Goal: Information Seeking & Learning: Learn about a topic

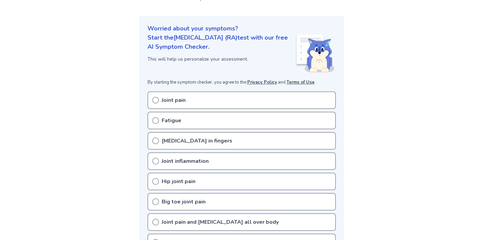
scroll to position [64, 0]
click at [169, 98] on p "Joint pain" at bounding box center [174, 99] width 24 height 8
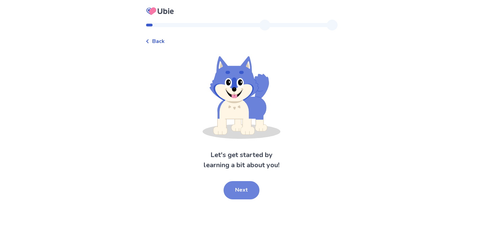
click at [242, 196] on button "Next" at bounding box center [241, 190] width 36 height 18
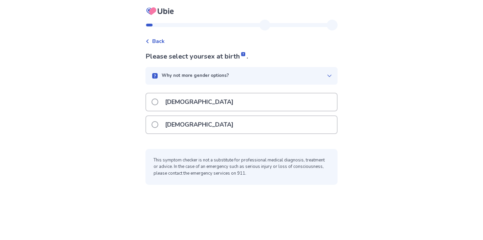
click at [226, 119] on div "[DEMOGRAPHIC_DATA]" at bounding box center [241, 124] width 191 height 17
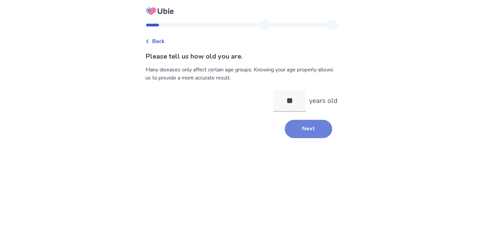
type input "**"
click at [307, 130] on button "Next" at bounding box center [308, 129] width 47 height 18
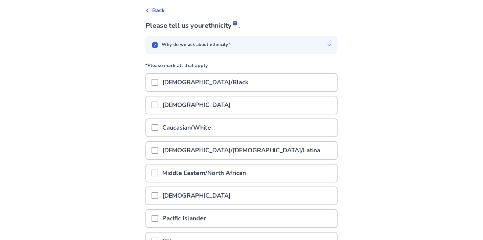
scroll to position [39, 0]
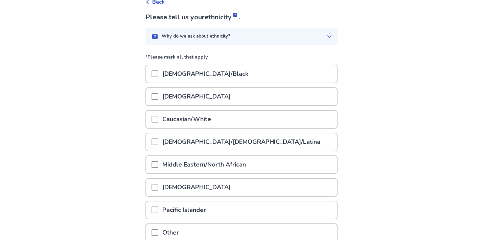
click at [181, 119] on p "Caucasian/White" at bounding box center [186, 118] width 57 height 17
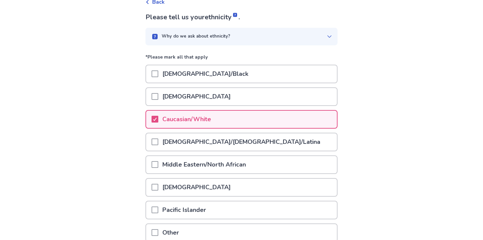
click at [176, 135] on p "Hispanic/Latino/Latina" at bounding box center [241, 141] width 166 height 17
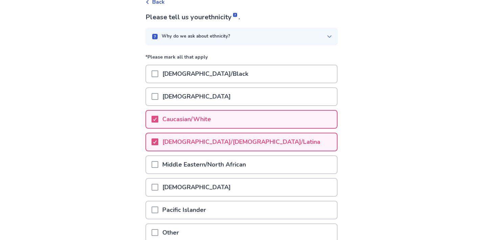
scroll to position [101, 0]
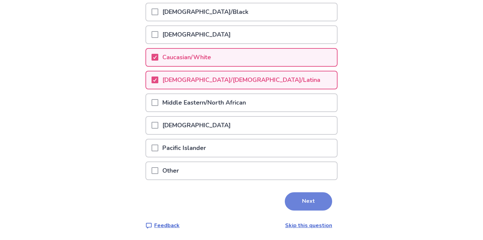
click at [306, 201] on button "Next" at bounding box center [308, 201] width 47 height 18
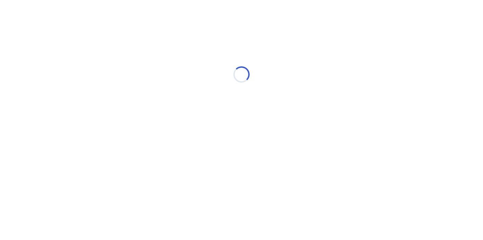
scroll to position [0, 0]
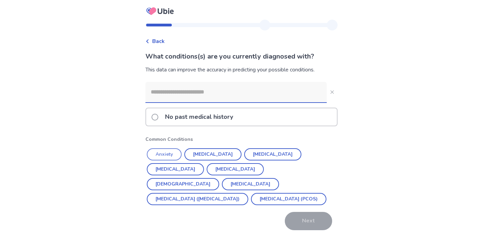
click at [174, 154] on button "Anxiety" at bounding box center [164, 154] width 35 height 12
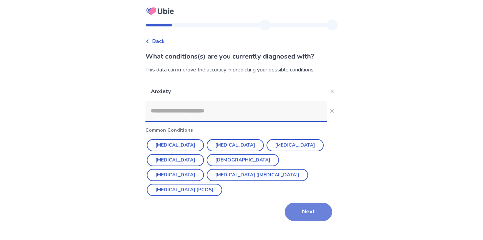
click at [312, 213] on button "Next" at bounding box center [308, 211] width 47 height 18
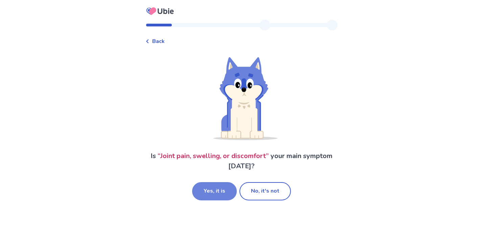
click at [216, 183] on button "Yes, it is" at bounding box center [214, 191] width 45 height 18
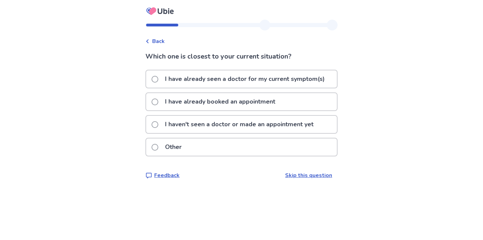
click at [227, 125] on p "I haven't seen a doctor or made an appointment yet" at bounding box center [239, 124] width 156 height 17
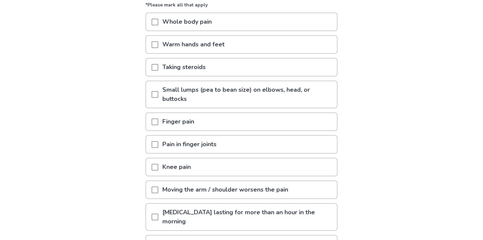
scroll to position [79, 0]
click at [178, 143] on p "Pain in finger joints" at bounding box center [189, 143] width 62 height 17
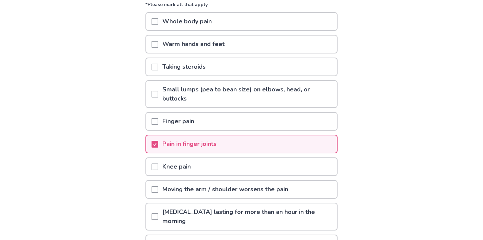
scroll to position [112, 0]
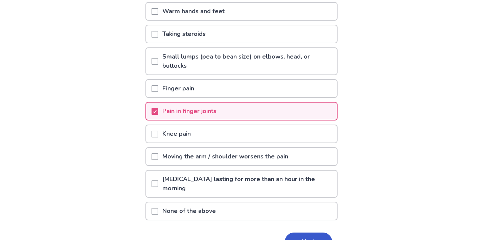
click at [205, 182] on p "Joint stiffness lasting for more than an hour in the morning" at bounding box center [247, 183] width 178 height 26
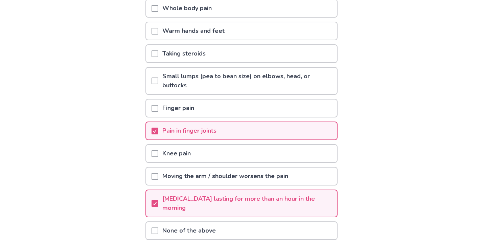
scroll to position [91, 0]
click at [206, 177] on p "Moving the arm / shoulder worsens the pain" at bounding box center [225, 176] width 134 height 17
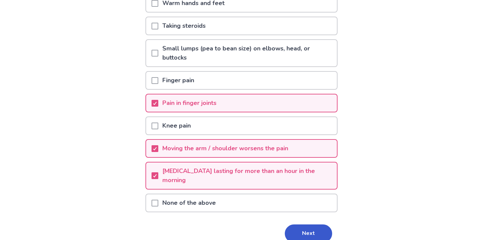
scroll to position [125, 0]
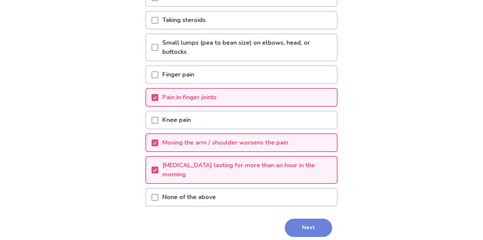
click at [300, 228] on button "Next" at bounding box center [308, 227] width 47 height 18
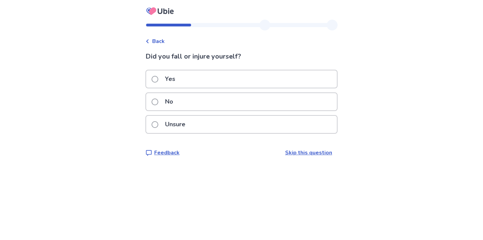
click at [209, 99] on div "No" at bounding box center [241, 101] width 191 height 17
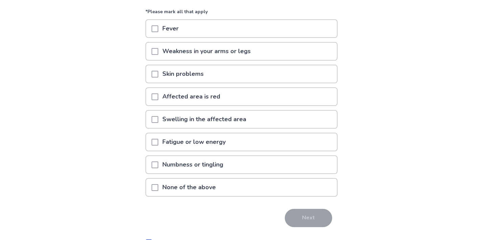
scroll to position [62, 0]
click at [200, 69] on p "Skin problems" at bounding box center [182, 73] width 49 height 17
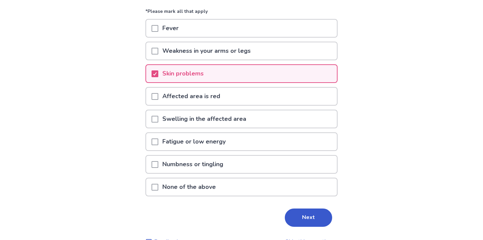
click at [214, 117] on p "Swelling in the affected area" at bounding box center [204, 118] width 92 height 17
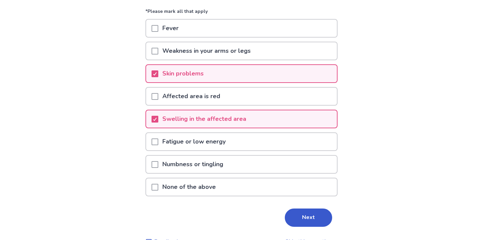
click at [216, 146] on p "Fatigue or low energy" at bounding box center [193, 141] width 71 height 17
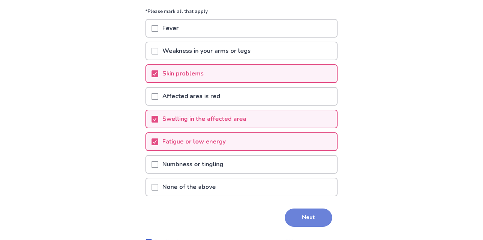
click at [295, 225] on button "Next" at bounding box center [308, 217] width 47 height 18
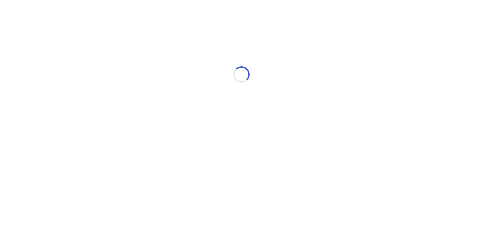
scroll to position [0, 0]
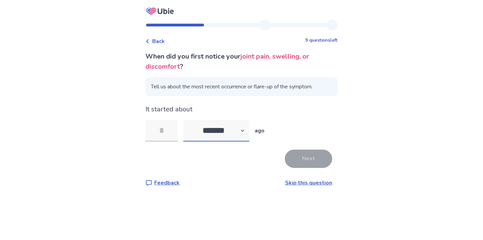
click at [236, 129] on select "******* ****** ******* ******** *******" at bounding box center [216, 131] width 66 height 22
select select "*"
click at [187, 120] on select "******* ****** ******* ******** *******" at bounding box center [216, 131] width 66 height 22
click at [161, 126] on input "tel" at bounding box center [161, 131] width 32 height 22
type input "*"
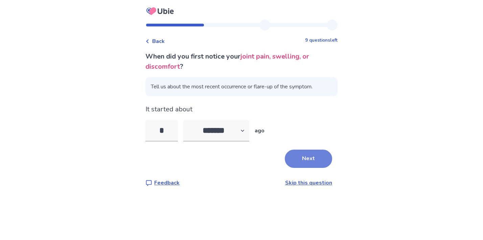
click at [286, 157] on button "Next" at bounding box center [308, 158] width 47 height 18
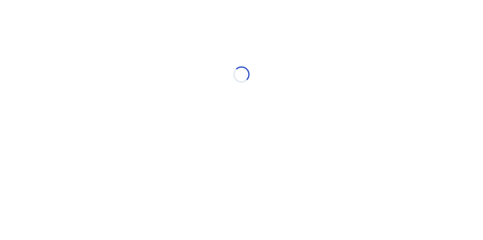
select select "*"
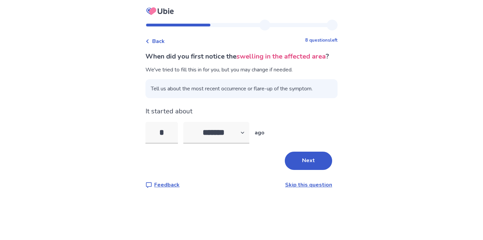
click at [296, 98] on span "Tell us about the most recent occurrence or flare-up of the symptom." at bounding box center [241, 88] width 192 height 19
click at [234, 142] on select "******* ****** ******* ******** *******" at bounding box center [216, 133] width 66 height 22
click at [169, 143] on input "*" at bounding box center [161, 133] width 32 height 22
type input "*"
click at [231, 142] on select "******* ****** ******* ******** *******" at bounding box center [216, 133] width 66 height 22
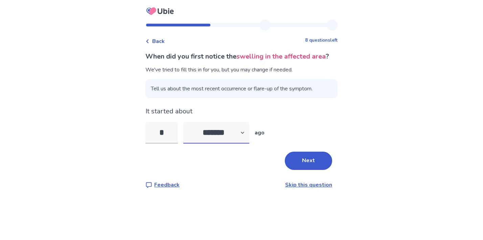
select select "*"
click at [187, 132] on select "******* ****** ******* ******** *******" at bounding box center [216, 133] width 66 height 22
click at [310, 169] on button "Next" at bounding box center [308, 160] width 47 height 18
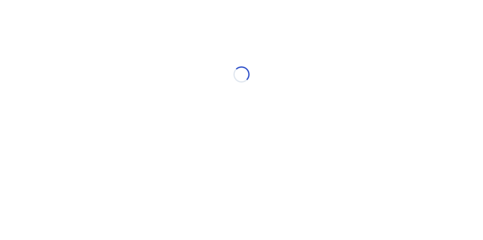
select select "*"
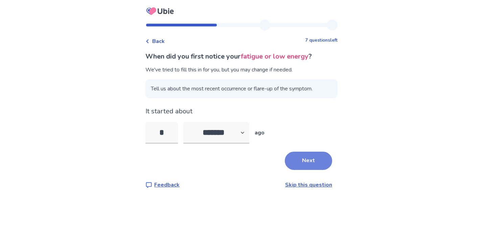
click at [310, 156] on button "Next" at bounding box center [308, 160] width 47 height 18
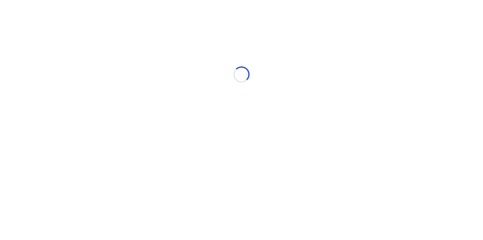
select select "*"
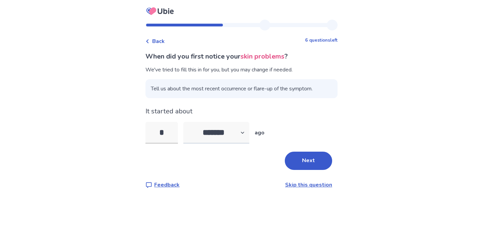
type input "*"
click at [220, 129] on select "******* ****** ******* ******** *******" at bounding box center [216, 133] width 66 height 22
select select "*"
click at [187, 122] on select "******* ****** ******* ******** *******" at bounding box center [216, 133] width 66 height 22
click at [311, 165] on button "Next" at bounding box center [308, 160] width 47 height 18
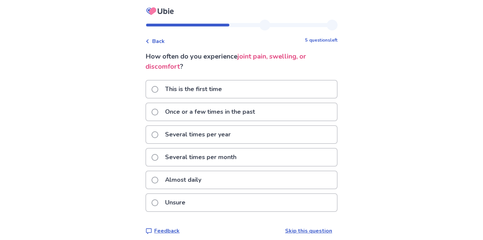
click at [220, 157] on p "Several times per month" at bounding box center [200, 156] width 79 height 17
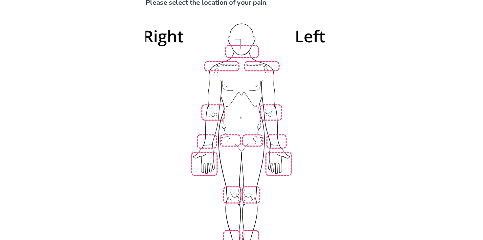
scroll to position [54, 0]
click at [208, 155] on img at bounding box center [241, 145] width 384 height 260
click at [208, 134] on img at bounding box center [241, 145] width 384 height 260
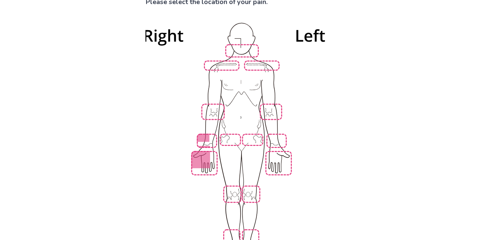
click at [276, 137] on img at bounding box center [241, 145] width 384 height 260
click at [277, 153] on img at bounding box center [241, 145] width 384 height 260
click at [263, 65] on img at bounding box center [241, 145] width 384 height 260
click at [229, 63] on img at bounding box center [241, 145] width 384 height 260
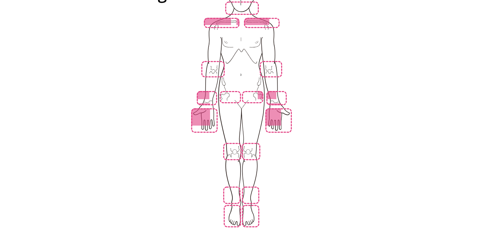
scroll to position [135, 0]
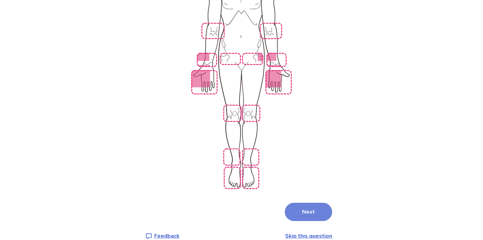
click at [300, 202] on button "Next" at bounding box center [308, 211] width 47 height 18
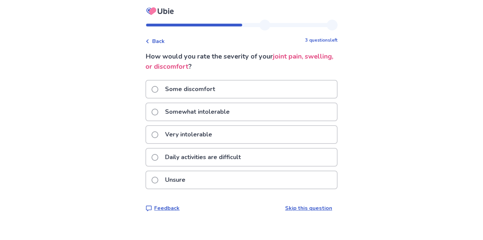
click at [232, 93] on div "Some discomfort" at bounding box center [241, 88] width 191 height 17
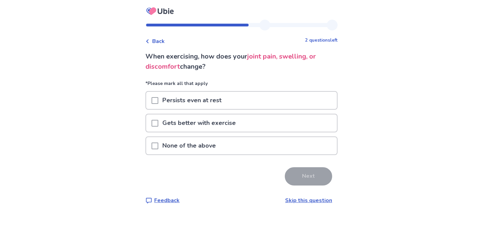
click at [209, 99] on p "Persists even at rest" at bounding box center [191, 100] width 67 height 17
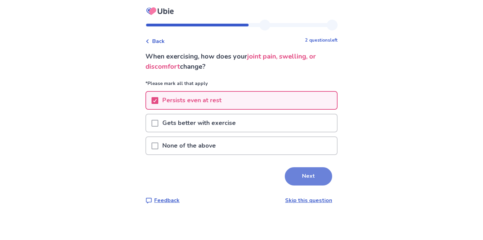
click at [313, 177] on button "Next" at bounding box center [308, 176] width 47 height 18
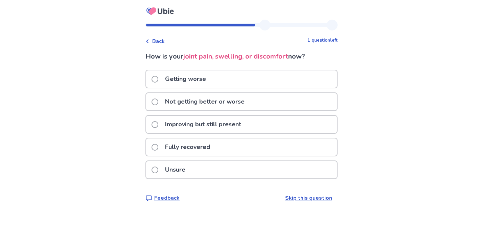
click at [226, 103] on p "Not getting better or worse" at bounding box center [205, 101] width 88 height 17
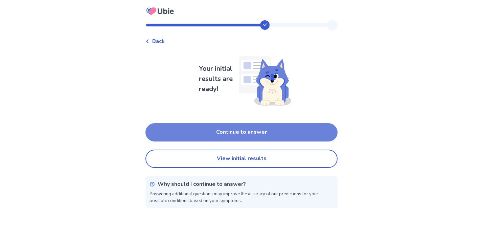
click at [282, 136] on button "Continue to answer" at bounding box center [241, 132] width 192 height 18
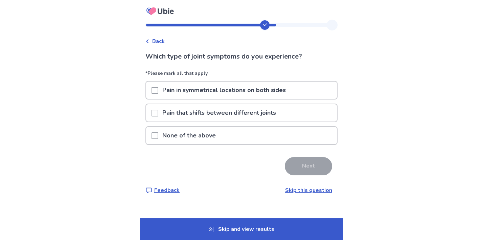
click at [271, 90] on p "Pain in symmetrical locations on both sides" at bounding box center [223, 89] width 131 height 17
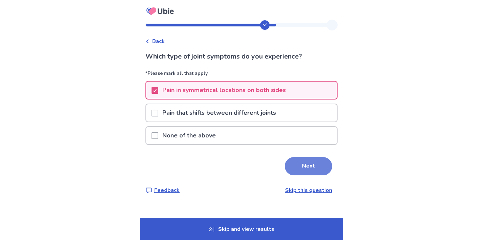
click at [300, 163] on button "Next" at bounding box center [308, 166] width 47 height 18
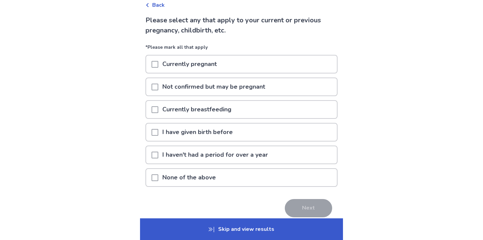
scroll to position [45, 0]
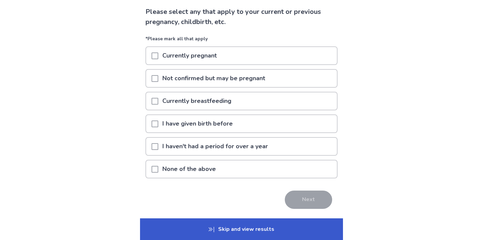
click at [216, 167] on p "None of the above" at bounding box center [188, 168] width 61 height 17
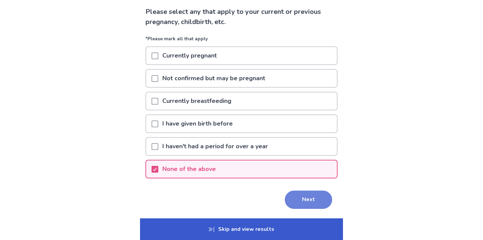
click at [306, 201] on button "Next" at bounding box center [308, 199] width 47 height 18
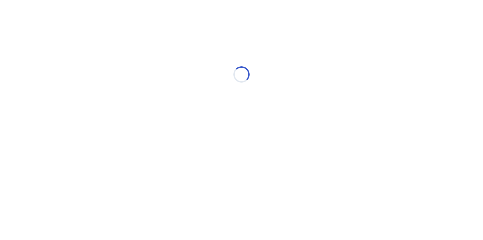
scroll to position [0, 0]
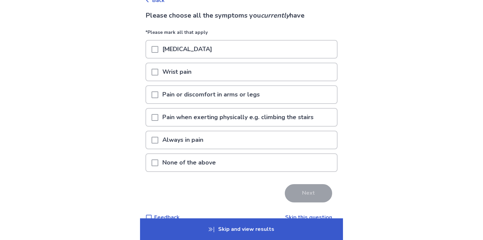
scroll to position [52, 0]
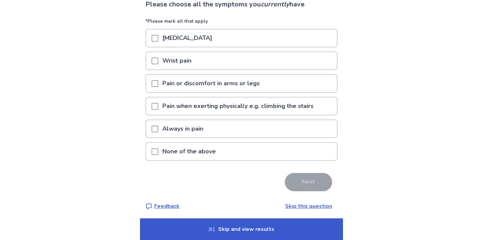
click at [190, 38] on p "Joint stiffness" at bounding box center [187, 37] width 58 height 17
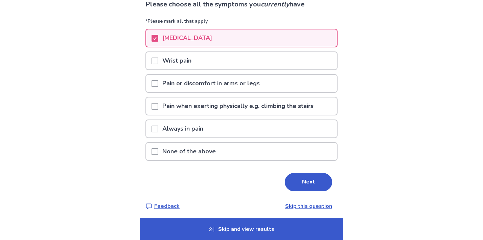
click at [187, 58] on p "Wrist pain" at bounding box center [176, 60] width 37 height 17
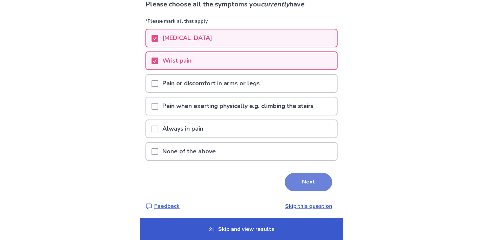
click at [315, 185] on button "Next" at bounding box center [308, 182] width 47 height 18
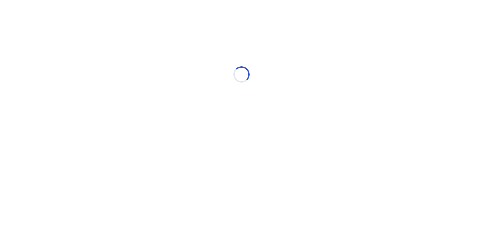
scroll to position [0, 0]
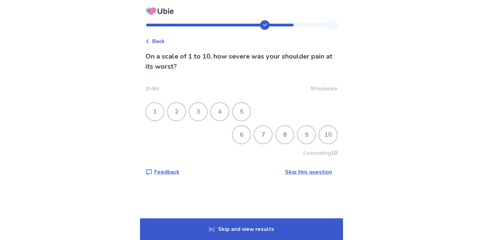
click at [243, 111] on div "5" at bounding box center [241, 112] width 18 height 18
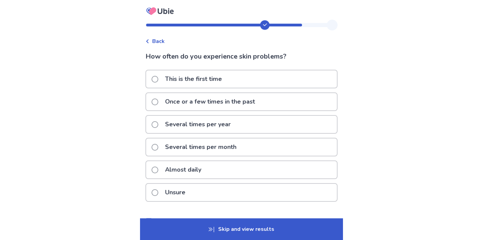
click at [208, 146] on p "Several times per month" at bounding box center [200, 146] width 79 height 17
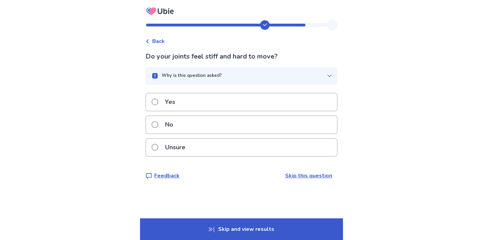
click at [205, 95] on div "Yes" at bounding box center [241, 101] width 191 height 17
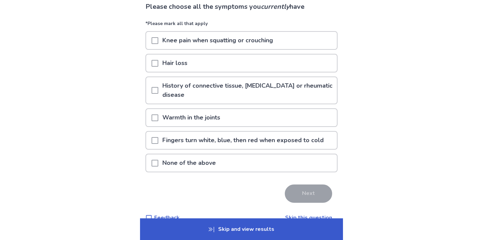
scroll to position [64, 0]
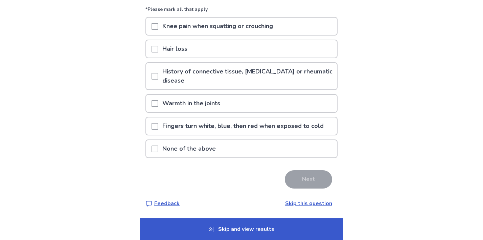
click at [205, 126] on p "Fingers turn white, blue, then red when exposed to cold" at bounding box center [242, 125] width 169 height 17
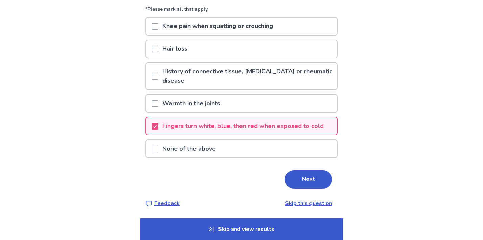
click at [206, 105] on p "Warmth in the joints" at bounding box center [191, 103] width 66 height 17
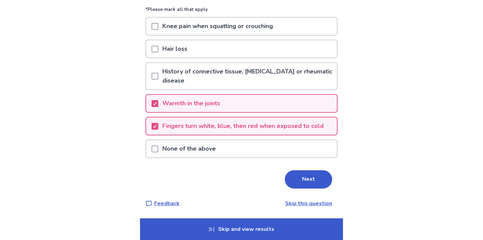
click at [206, 105] on p "Warmth in the joints" at bounding box center [191, 103] width 66 height 17
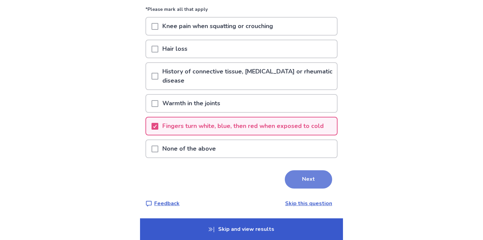
click at [306, 178] on button "Next" at bounding box center [308, 179] width 47 height 18
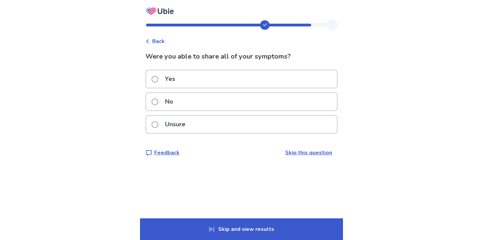
click at [204, 74] on div "Yes" at bounding box center [241, 78] width 191 height 17
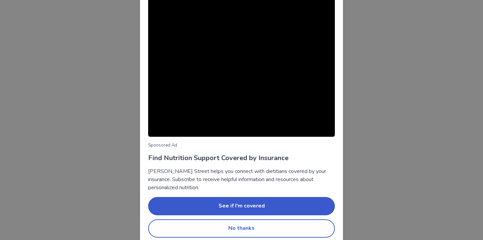
scroll to position [42, 0]
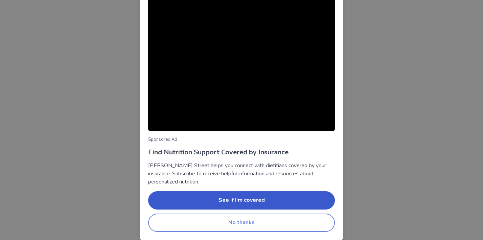
click at [253, 225] on button "No thanks" at bounding box center [241, 222] width 187 height 18
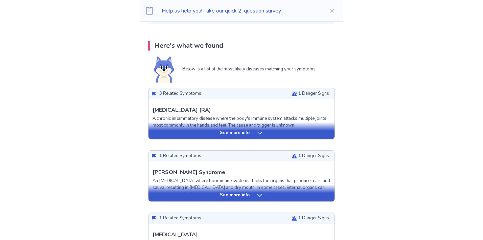
scroll to position [134, 0]
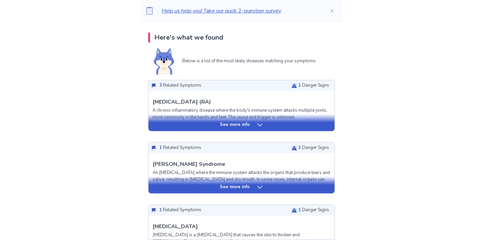
click at [249, 124] on div "See more info" at bounding box center [241, 124] width 186 height 7
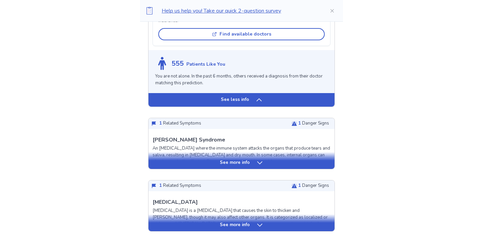
scroll to position [537, 0]
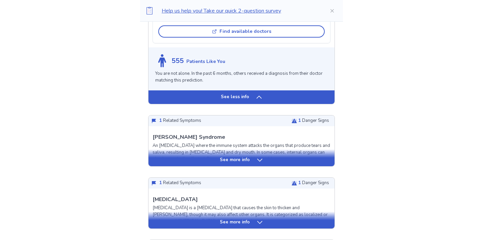
click at [231, 162] on p "See more info" at bounding box center [235, 159] width 30 height 7
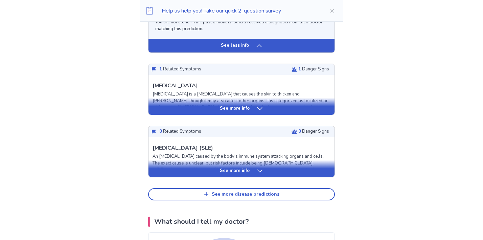
scroll to position [1029, 0]
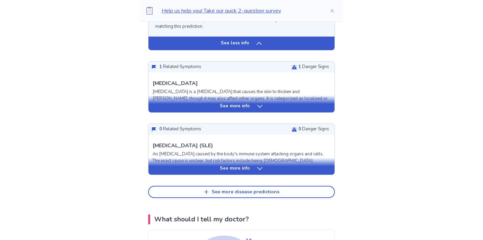
click at [219, 106] on div "See more info" at bounding box center [241, 106] width 186 height 7
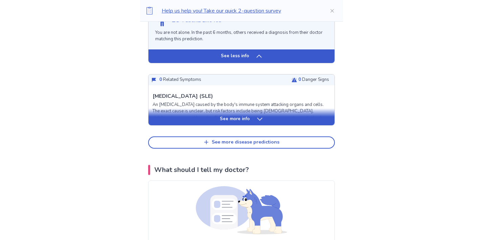
scroll to position [1478, 0]
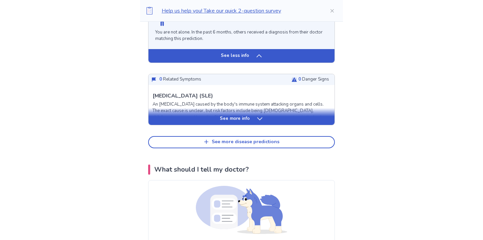
click at [231, 121] on p "See more info" at bounding box center [235, 118] width 30 height 7
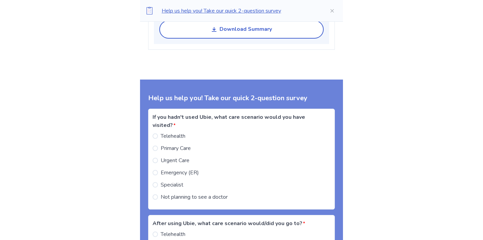
scroll to position [2134, 0]
